Goal: Task Accomplishment & Management: Manage account settings

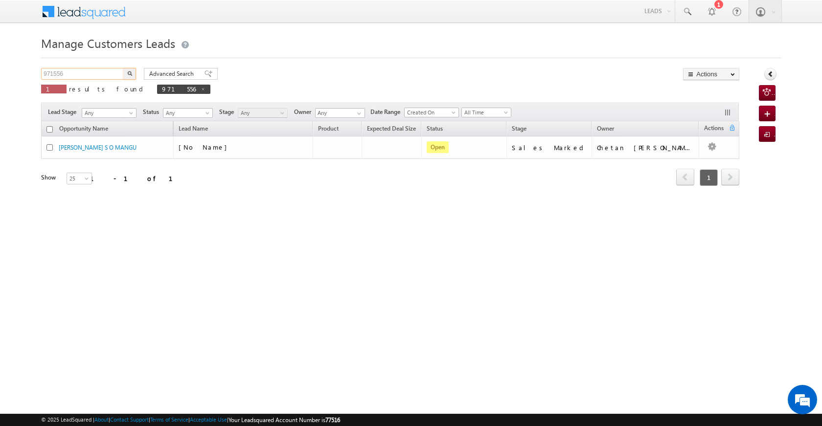
drag, startPoint x: 71, startPoint y: 73, endPoint x: 35, endPoint y: 71, distance: 36.3
click at [35, 71] on body "Menu Satyam Saroj sitar a2@ks erve." at bounding box center [411, 139] width 822 height 278
paste input "65941"
type input "965941"
click at [130, 71] on img "button" at bounding box center [129, 73] width 5 height 5
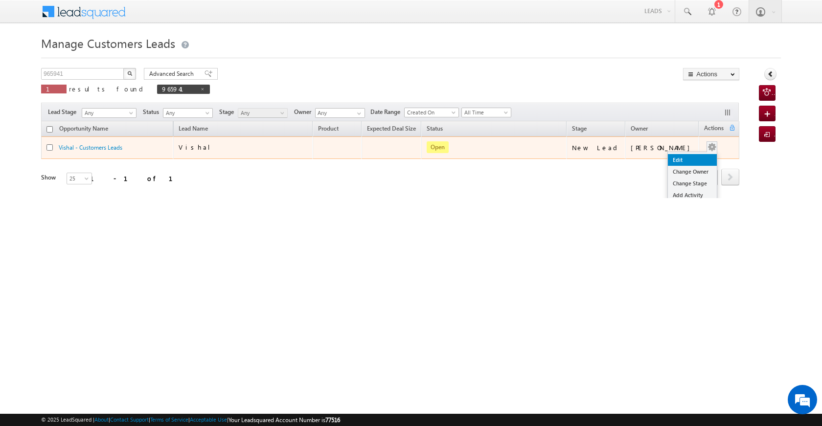
click at [682, 158] on link "Edit" at bounding box center [692, 160] width 49 height 12
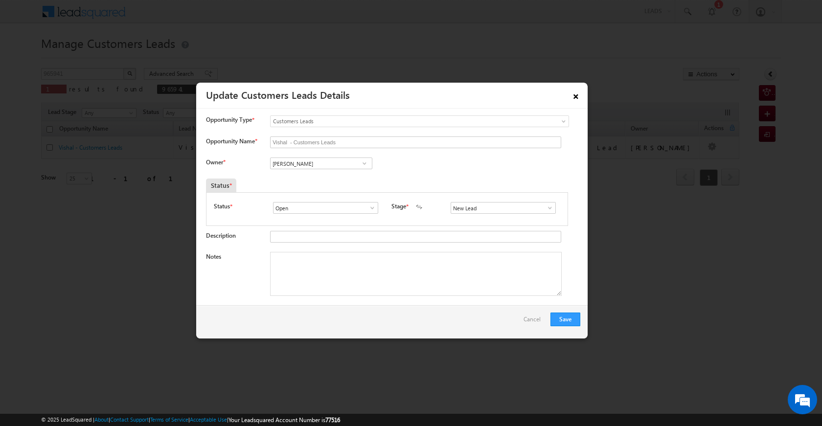
click at [579, 101] on link "×" at bounding box center [576, 94] width 17 height 17
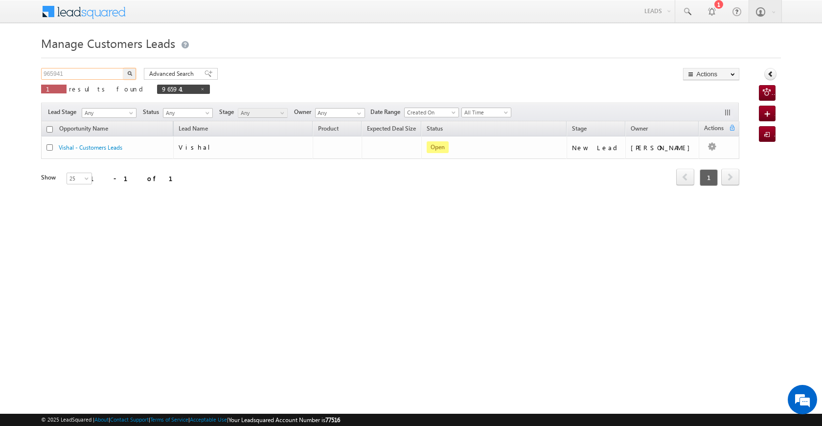
drag, startPoint x: 76, startPoint y: 70, endPoint x: 5, endPoint y: 65, distance: 71.6
click at [5, 65] on body "Menu Satyam Saroj sitar a2@ks erve." at bounding box center [411, 139] width 822 height 278
click at [134, 72] on button "button" at bounding box center [129, 74] width 13 height 12
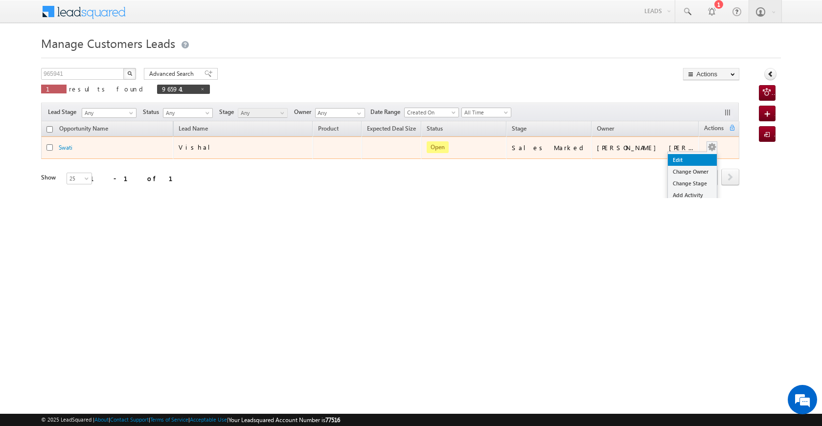
click at [674, 161] on link "Edit" at bounding box center [692, 160] width 49 height 12
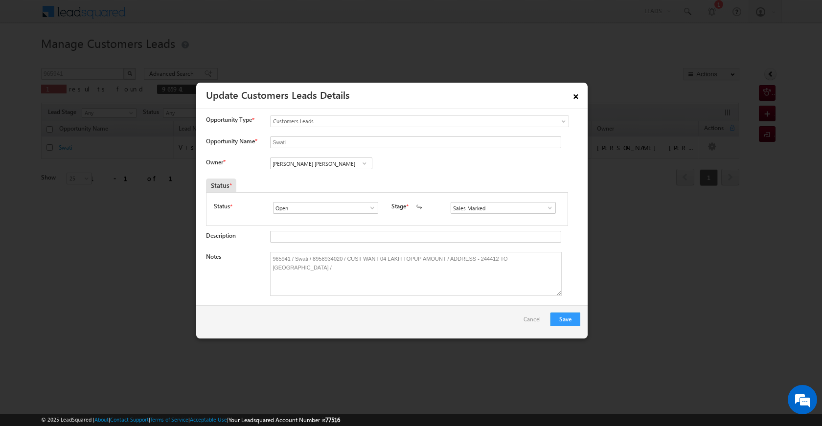
click at [578, 89] on link "×" at bounding box center [576, 94] width 17 height 17
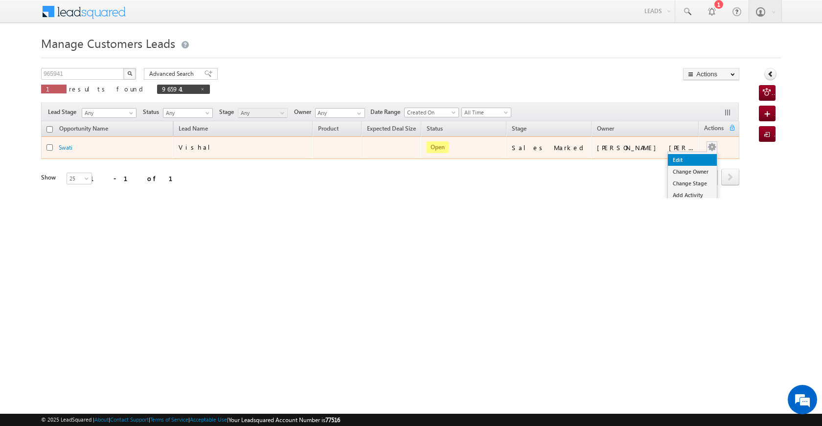
click at [690, 158] on link "Edit" at bounding box center [692, 160] width 49 height 12
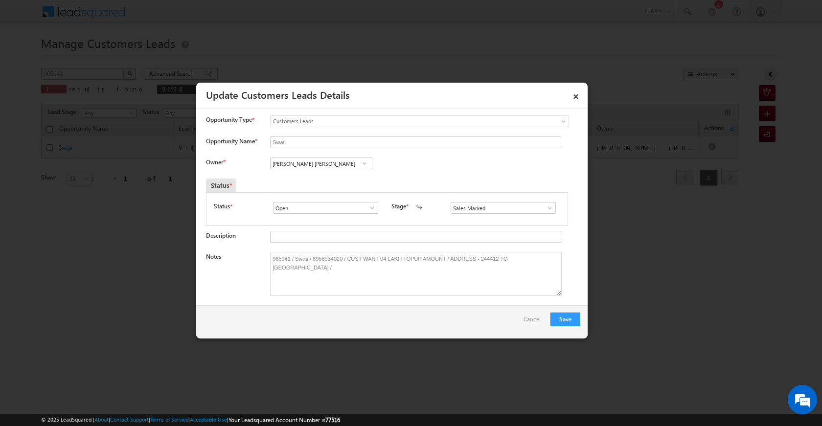
click at [366, 165] on span at bounding box center [365, 164] width 10 height 8
click at [434, 147] on input "Swati" at bounding box center [415, 143] width 291 height 12
drag, startPoint x: 553, startPoint y: 259, endPoint x: 261, endPoint y: 244, distance: 291.6
paste textarea "SWATI ANILKUMAR CX NEED TO 5 LAC TOPUP VISIT SHEDULE BY 11/10/2025"
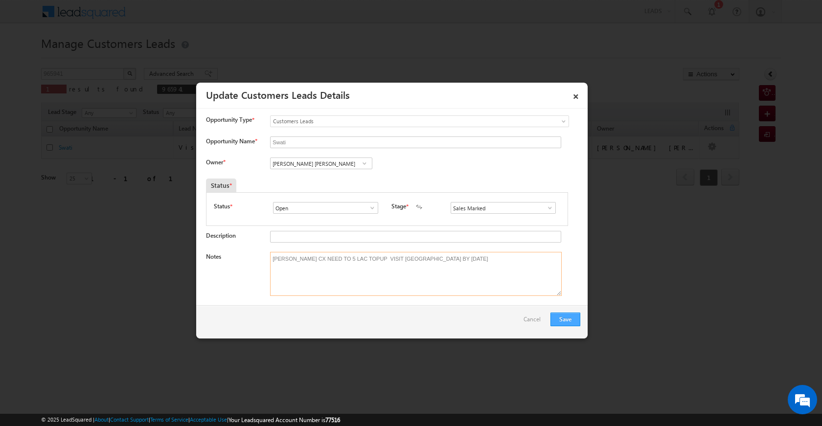
type textarea "SWATI ANILKUMAR CX NEED TO 5 LAC TOPUP VISIT SHEDULE BY 11/10/2025"
click at [564, 318] on button "Save" at bounding box center [566, 320] width 30 height 14
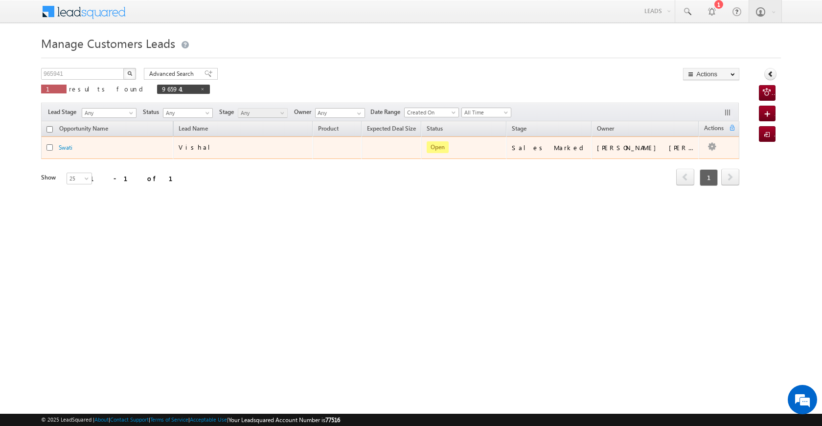
click at [192, 147] on span "Vishal" at bounding box center [198, 147] width 39 height 8
drag, startPoint x: 202, startPoint y: 147, endPoint x: 179, endPoint y: 143, distance: 22.8
click at [179, 143] on div "Vishal" at bounding box center [228, 147] width 98 height 9
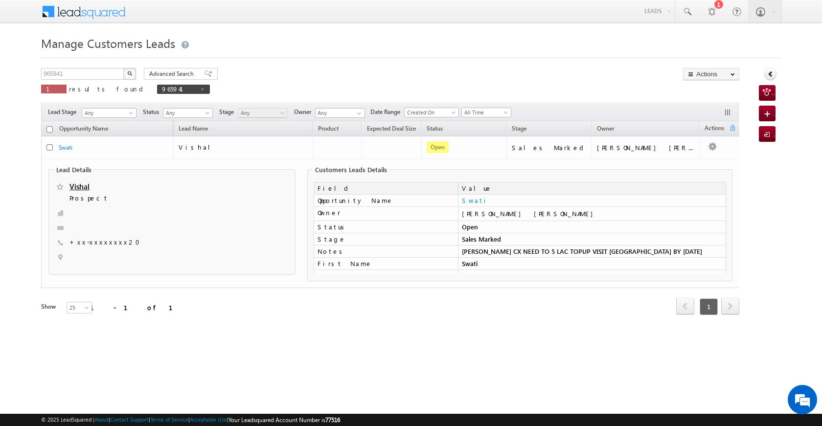
click at [94, 183] on span "Vishal" at bounding box center [146, 187] width 153 height 10
drag, startPoint x: 104, startPoint y: 183, endPoint x: 69, endPoint y: 183, distance: 35.7
click at [69, 183] on div "Vishal Prospect" at bounding box center [172, 187] width 234 height 10
click at [102, 186] on span "Vishal" at bounding box center [146, 187] width 153 height 10
click at [88, 185] on link "Vishal" at bounding box center [80, 187] width 20 height 10
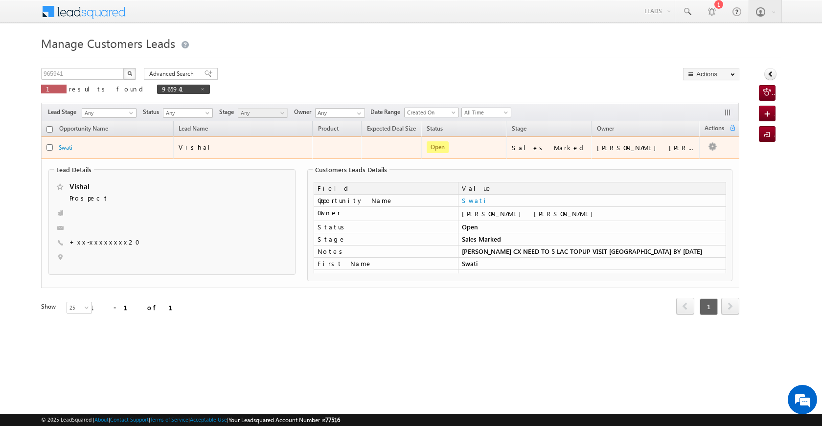
click at [190, 145] on span "Vishal" at bounding box center [198, 147] width 39 height 8
drag, startPoint x: 202, startPoint y: 145, endPoint x: 175, endPoint y: 143, distance: 27.5
click at [175, 143] on td "Vishal" at bounding box center [243, 148] width 140 height 23
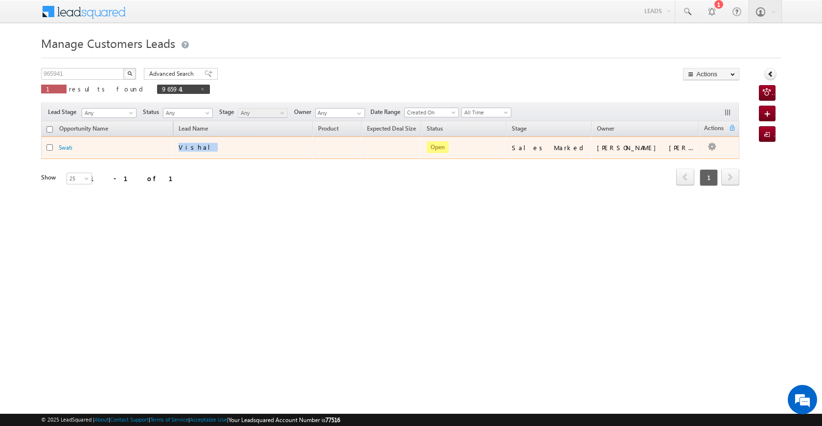
click at [200, 144] on div "Vishal" at bounding box center [228, 147] width 98 height 9
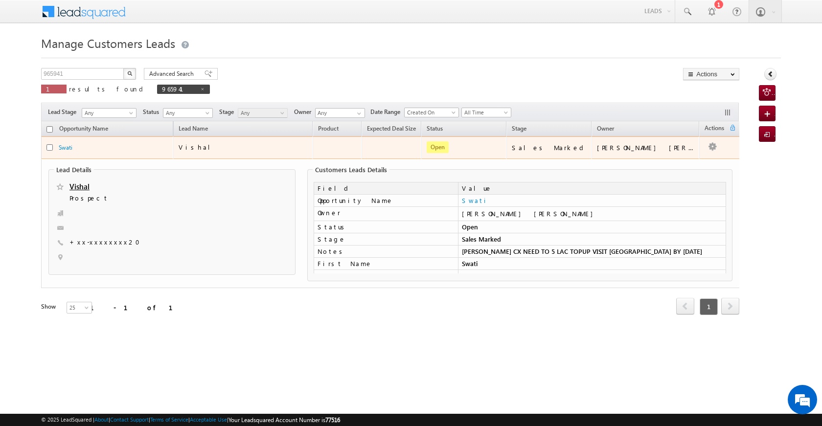
click at [194, 144] on span "Vishal" at bounding box center [198, 147] width 39 height 8
click at [208, 151] on div "Vishal" at bounding box center [228, 147] width 98 height 9
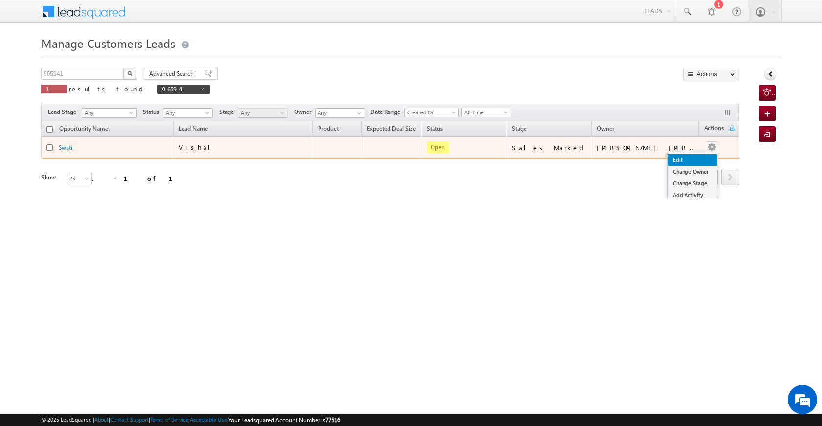
click at [684, 161] on link "Edit" at bounding box center [692, 160] width 49 height 12
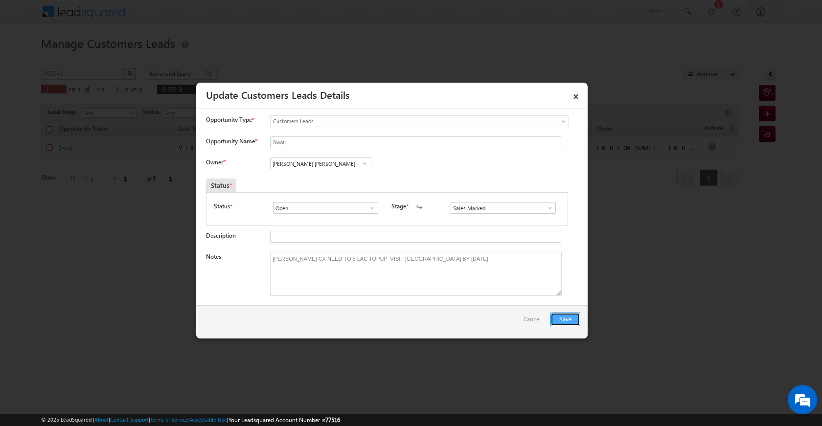
click at [579, 323] on button "Save" at bounding box center [566, 320] width 30 height 14
